Goal: Find contact information: Find contact information

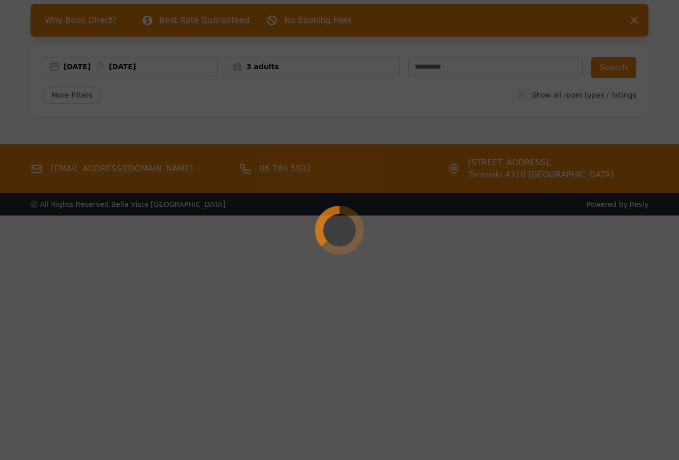
click at [419, 294] on div at bounding box center [339, 230] width 679 height 460
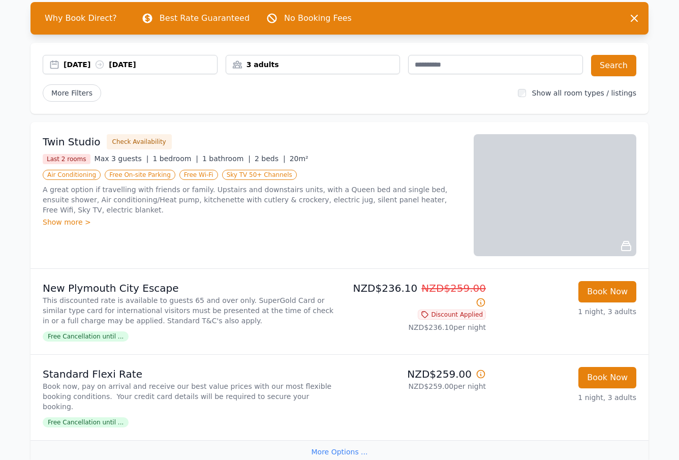
scroll to position [102, 0]
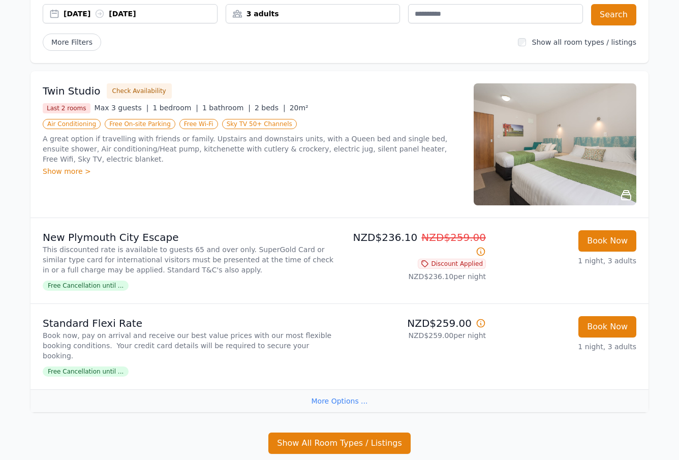
click at [68, 166] on div "Show more >" at bounding box center [252, 171] width 419 height 10
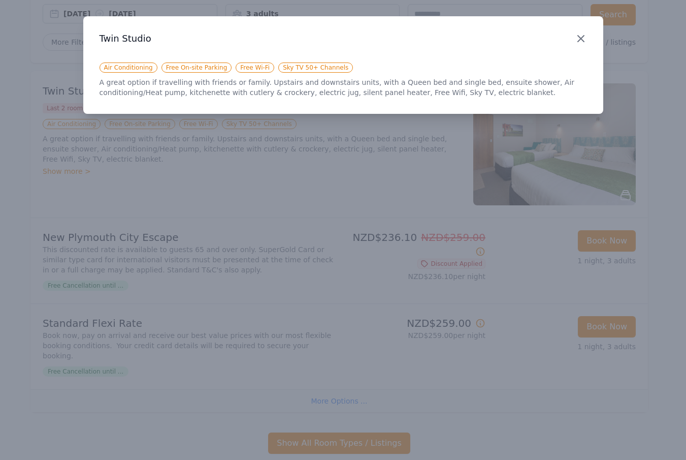
click at [582, 40] on icon "button" at bounding box center [581, 39] width 12 height 12
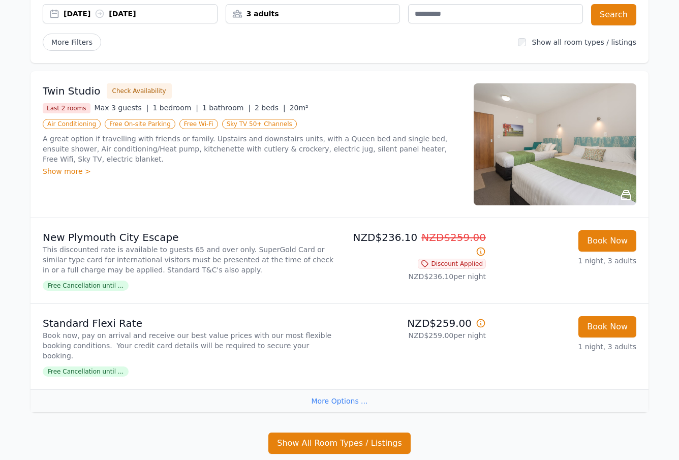
click at [620, 154] on img at bounding box center [555, 144] width 163 height 122
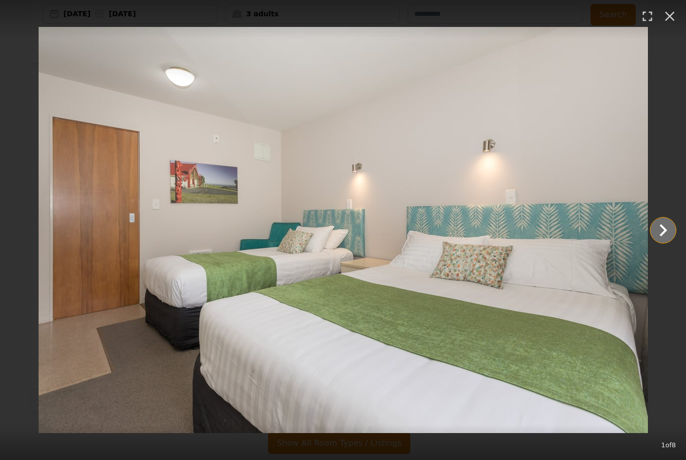
click at [660, 229] on icon "Show slide 2 of 8" at bounding box center [663, 230] width 24 height 24
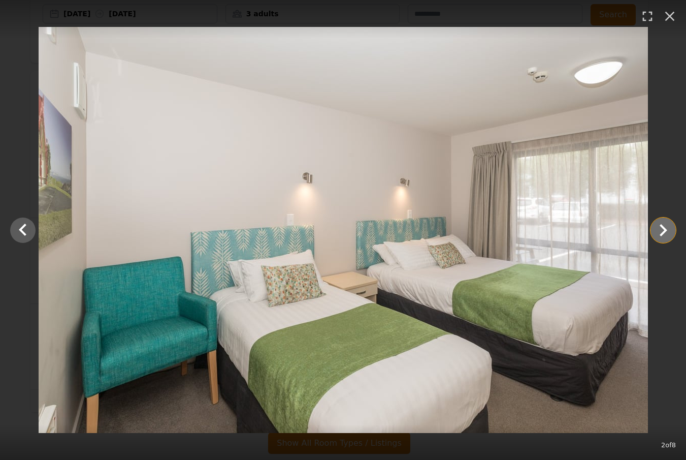
click at [660, 229] on icon "Show slide 3 of 8" at bounding box center [663, 230] width 24 height 24
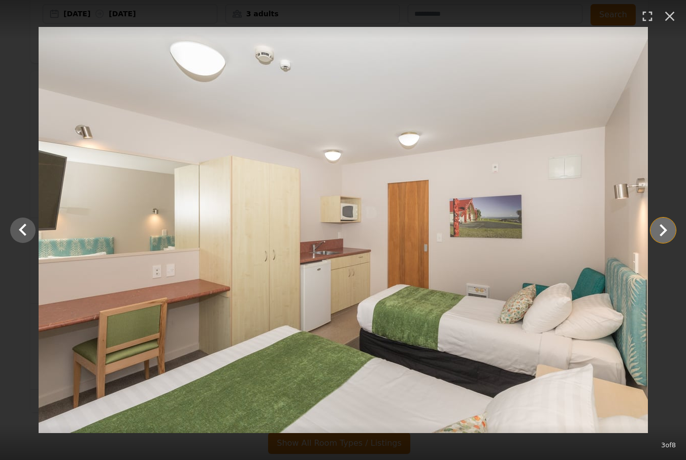
click at [660, 229] on icon "Show slide 4 of 8" at bounding box center [663, 230] width 24 height 24
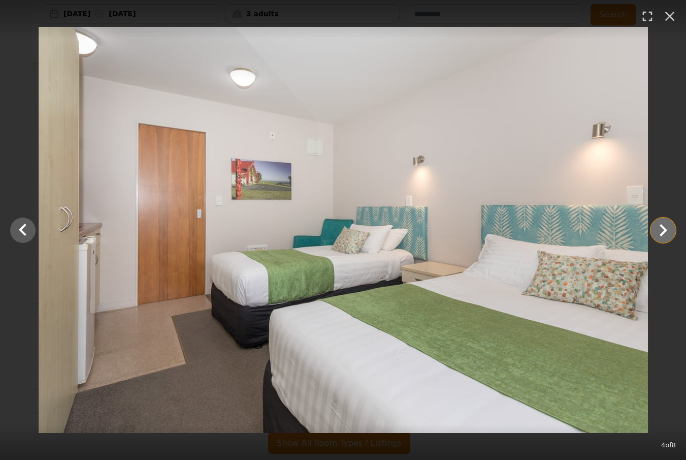
click at [660, 229] on icon "Show slide 5 of 8" at bounding box center [663, 230] width 24 height 24
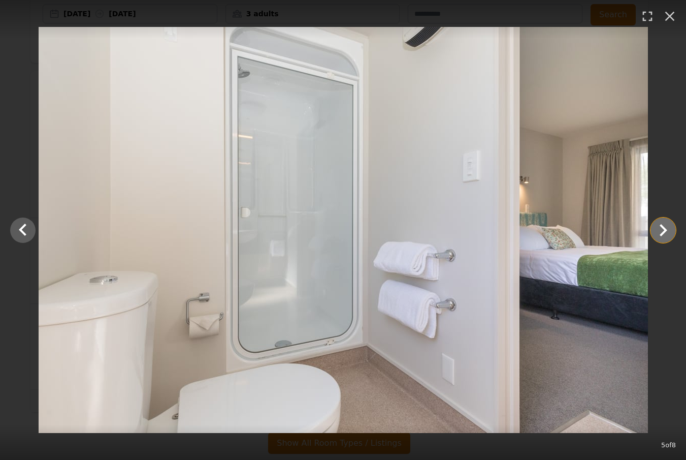
click at [660, 229] on icon "Show slide 6 of 8" at bounding box center [663, 230] width 24 height 24
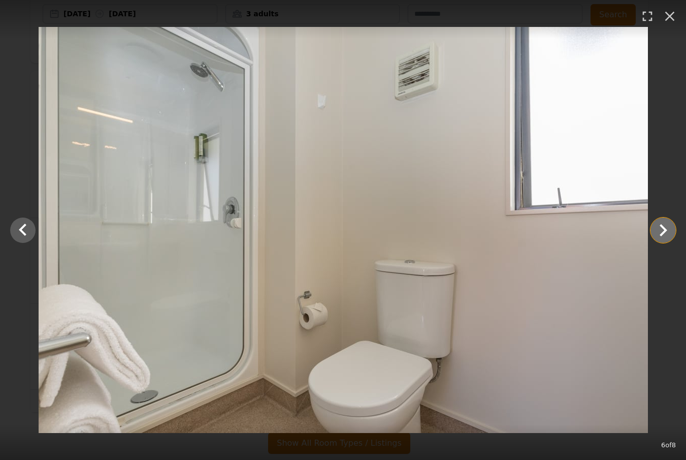
click at [660, 229] on icon "Show slide 7 of 8" at bounding box center [663, 230] width 24 height 24
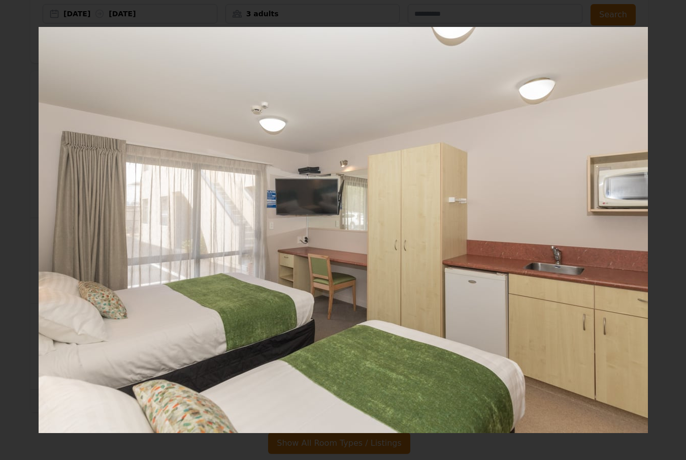
click at [660, 229] on icon "Show slide 8 of 8" at bounding box center [663, 230] width 24 height 24
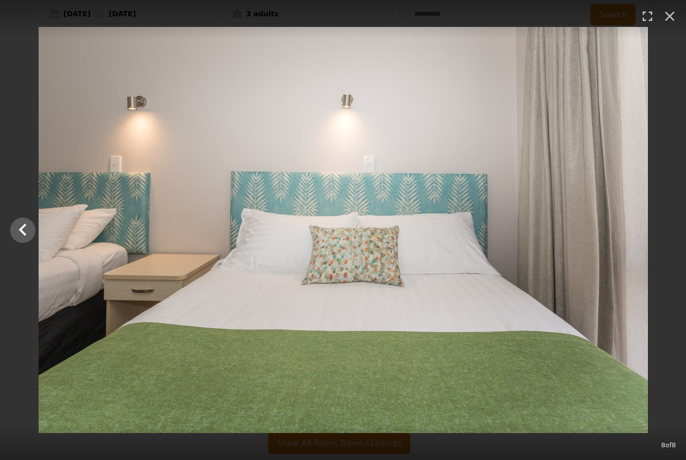
click at [660, 229] on div at bounding box center [343, 230] width 686 height 406
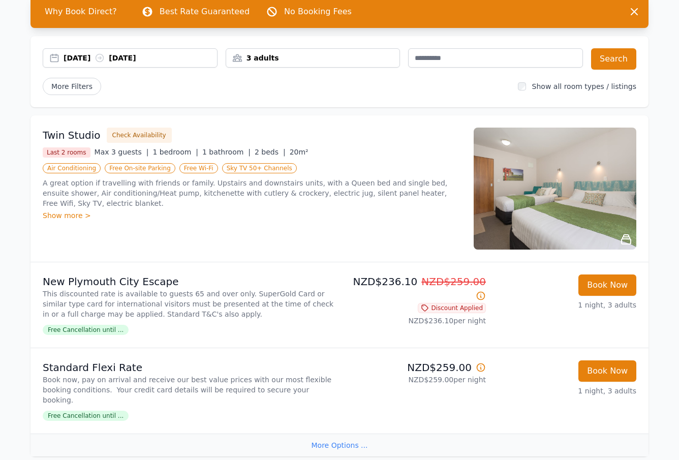
scroll to position [0, 0]
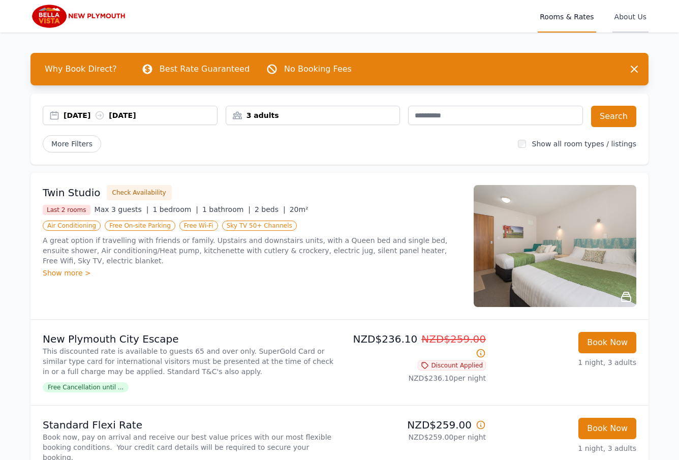
click at [627, 16] on span "About Us" at bounding box center [630, 16] width 36 height 33
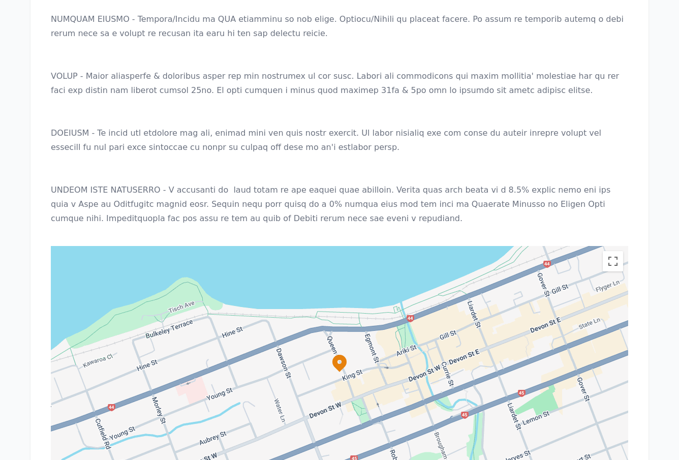
scroll to position [1101, 0]
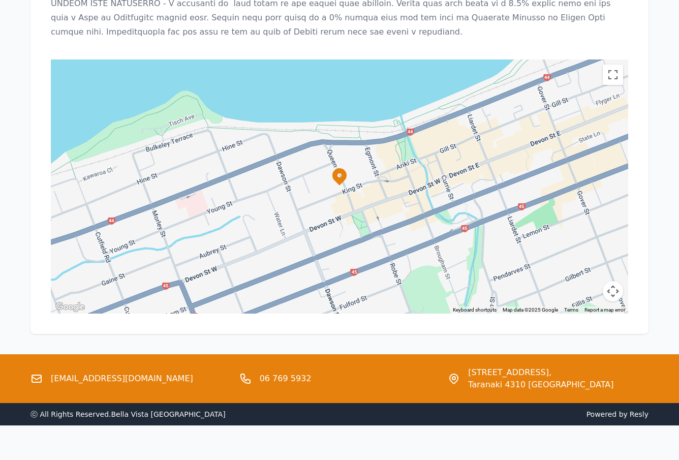
click at [89, 372] on link "[EMAIL_ADDRESS][DOMAIN_NAME]" at bounding box center [122, 378] width 142 height 12
